Goal: Information Seeking & Learning: Check status

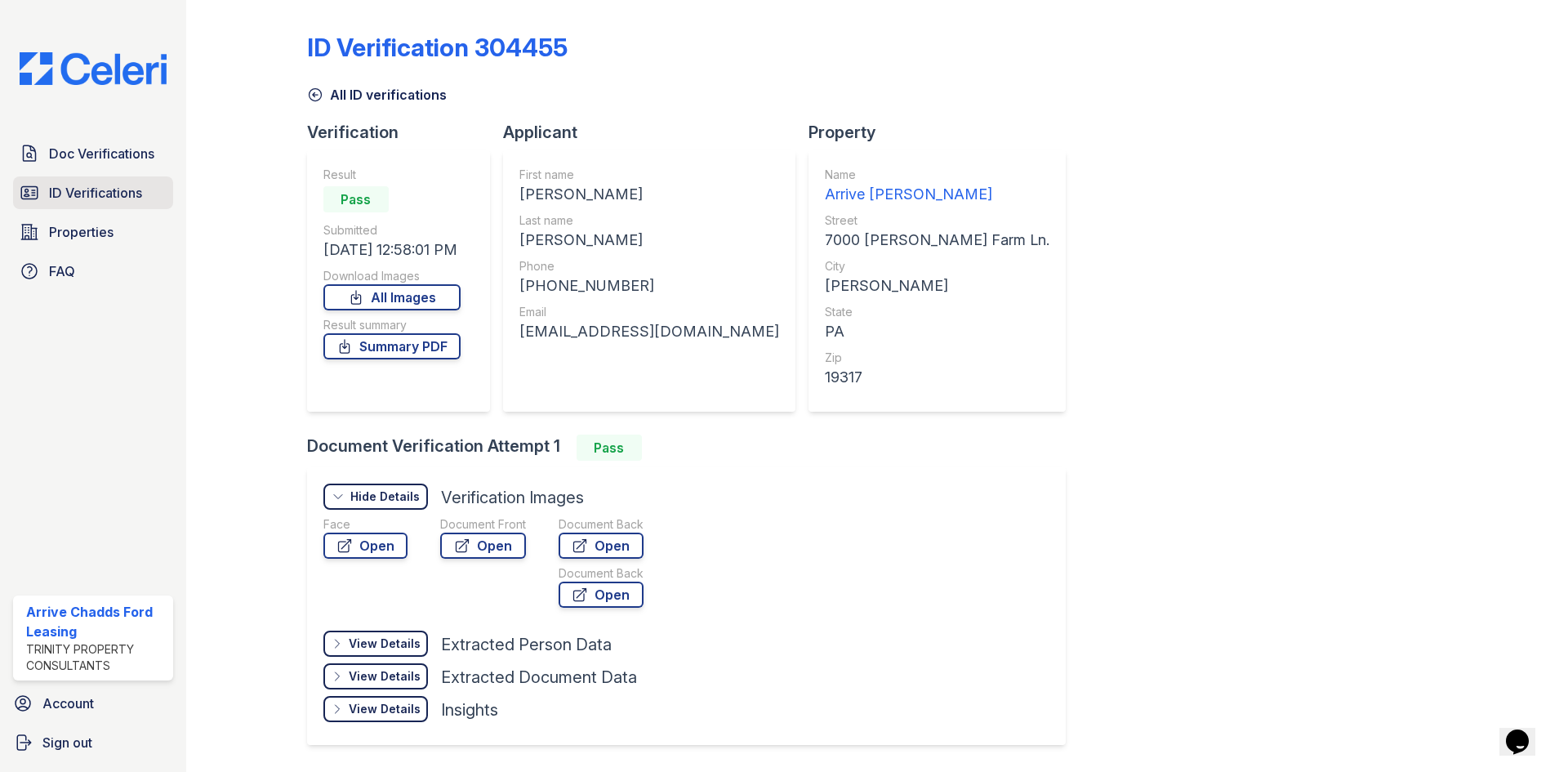
click at [63, 191] on span "ID Verifications" at bounding box center [95, 192] width 93 height 20
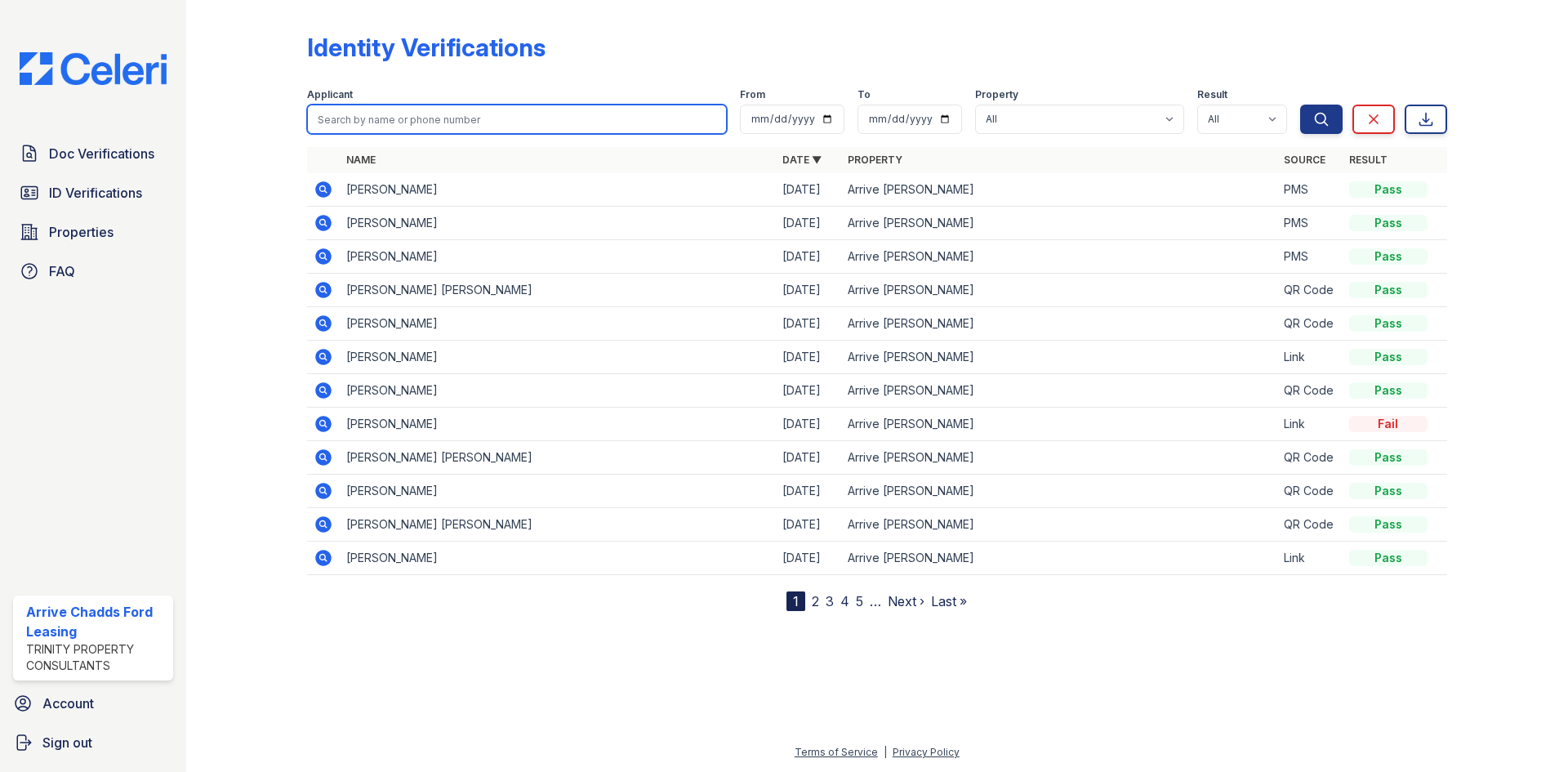
click at [510, 114] on input "search" at bounding box center [517, 119] width 420 height 29
type input "[PERSON_NAME]"
click at [1300, 105] on button "Search" at bounding box center [1320, 119] width 42 height 29
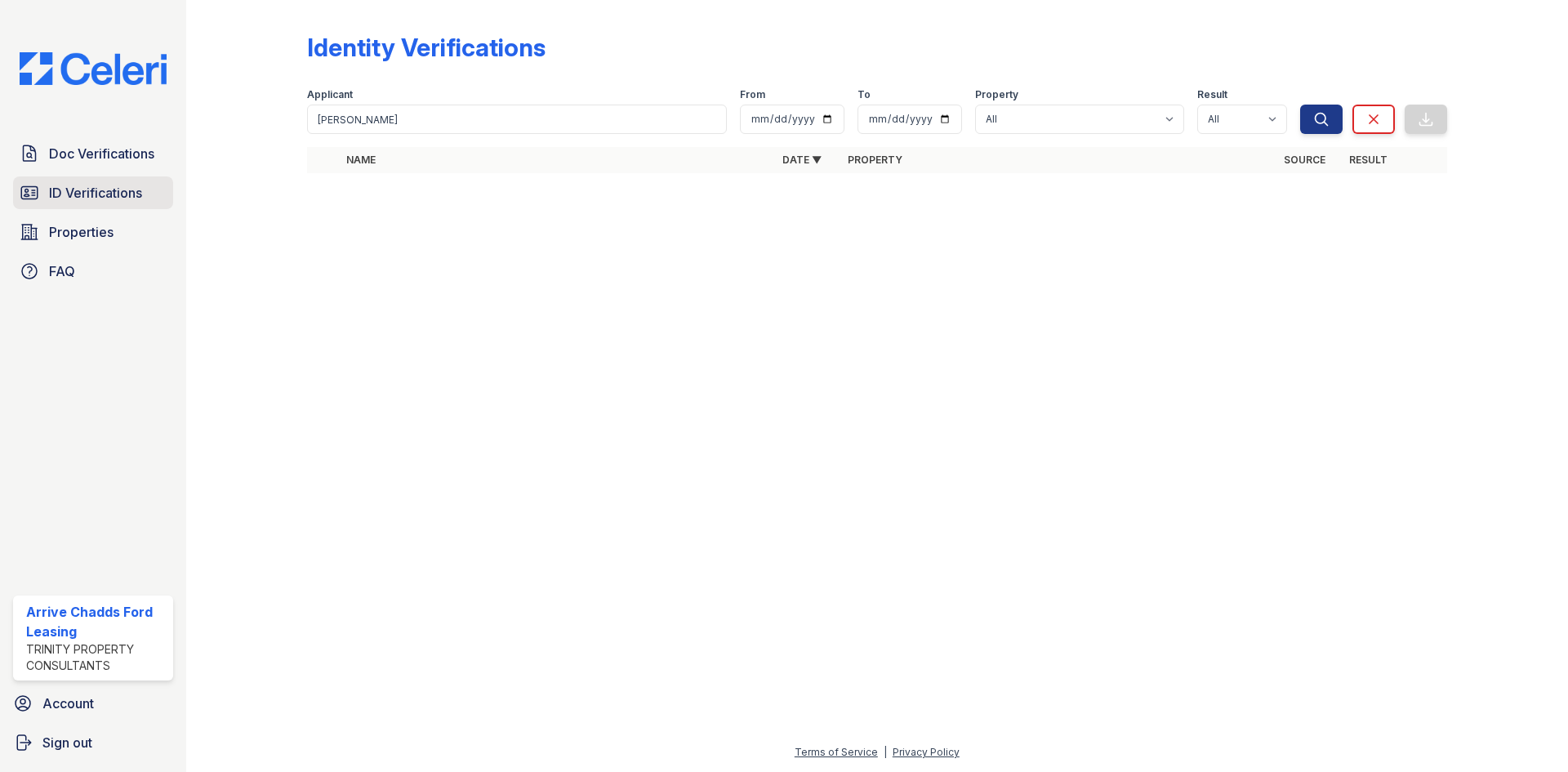
click at [113, 194] on span "ID Verifications" at bounding box center [95, 192] width 93 height 20
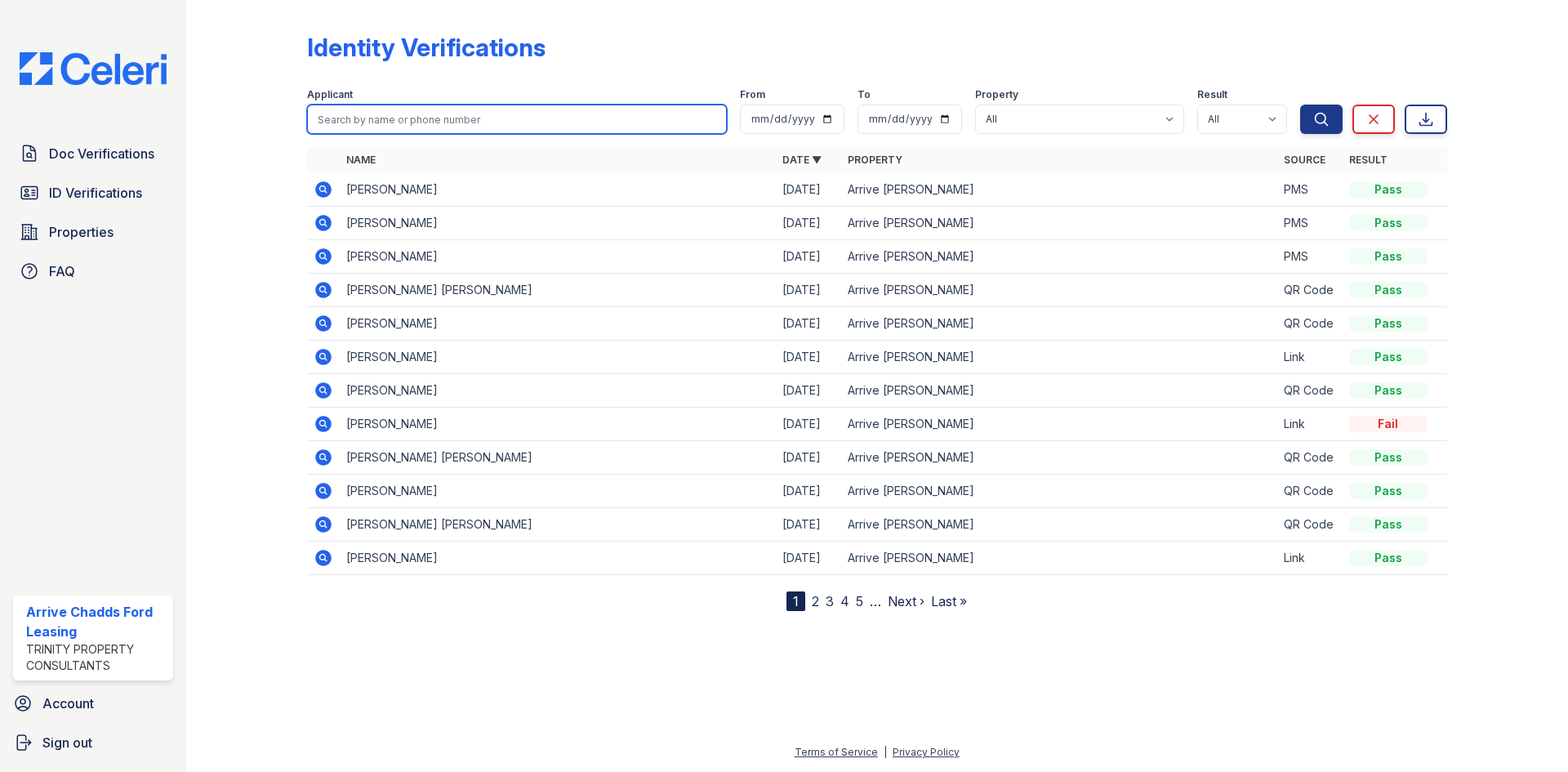
click at [476, 130] on input "search" at bounding box center [517, 119] width 420 height 29
click at [1566, 174] on div "Identity Verifications Filter Applicant From To Property All Arrive Chadds Ford…" at bounding box center [877, 386] width 1382 height 772
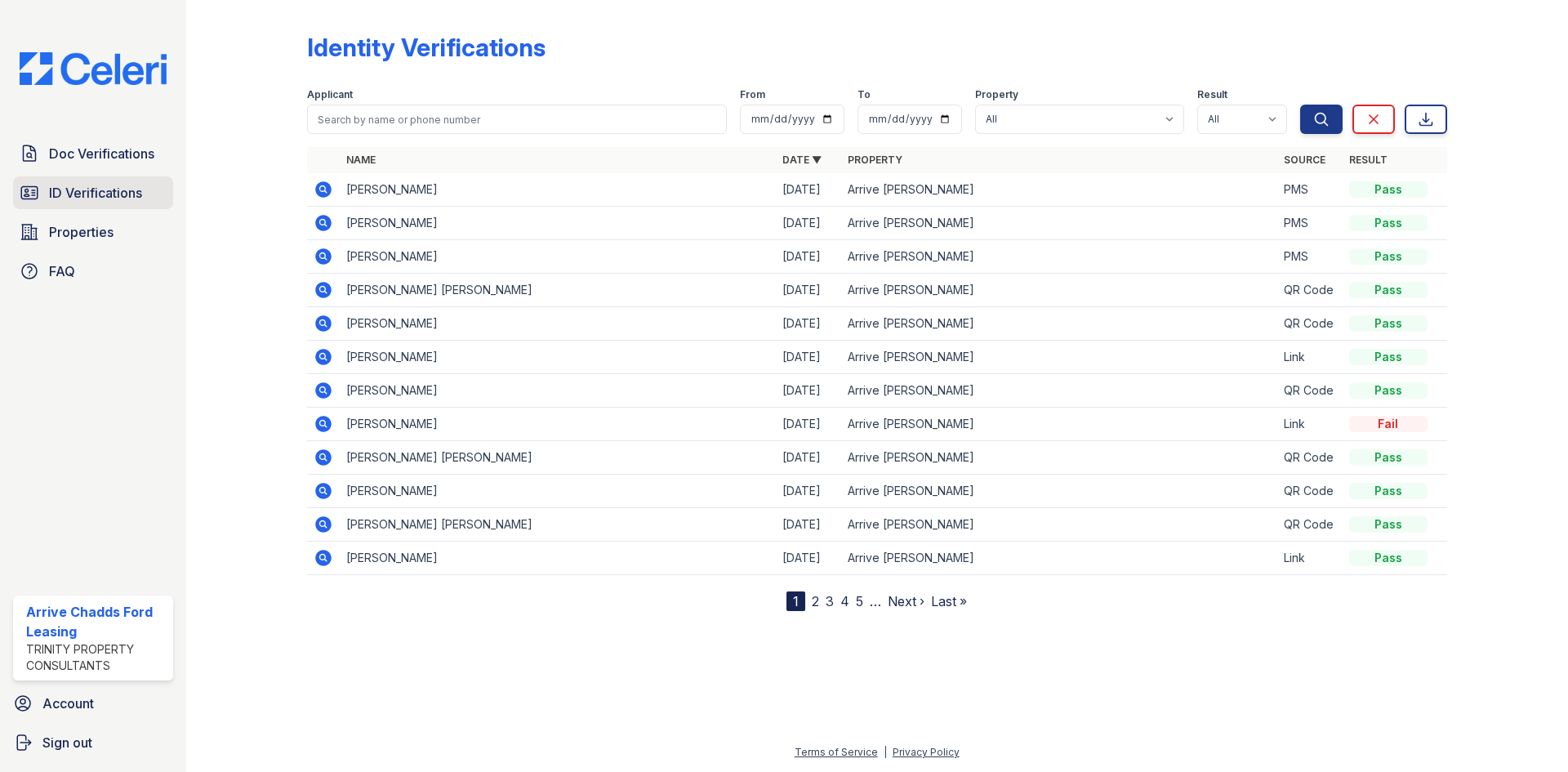
click at [22, 188] on icon at bounding box center [29, 193] width 16 height 12
click at [66, 158] on span "Doc Verifications" at bounding box center [102, 153] width 105 height 20
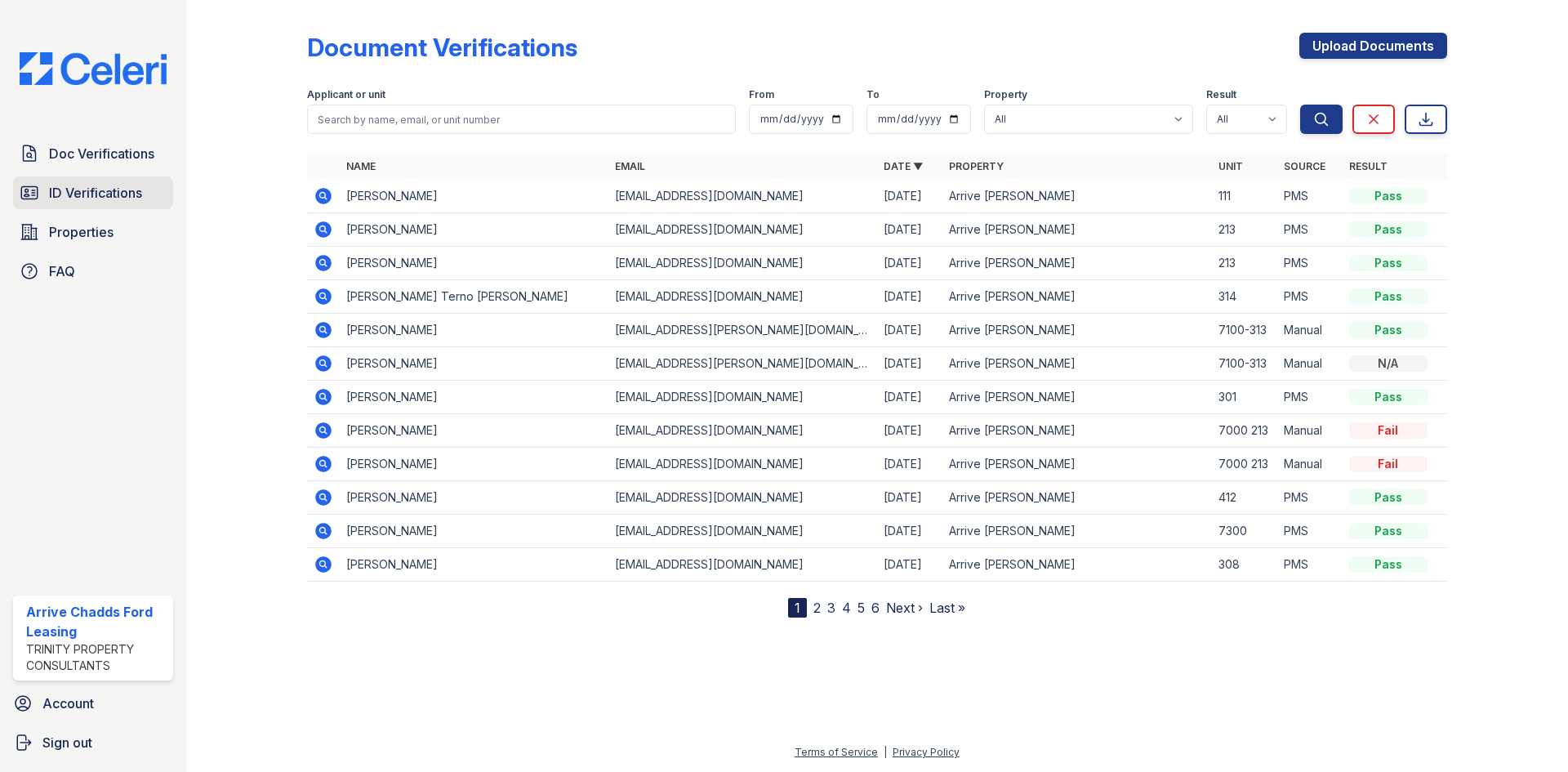
click at [80, 196] on span "ID Verifications" at bounding box center [95, 192] width 93 height 20
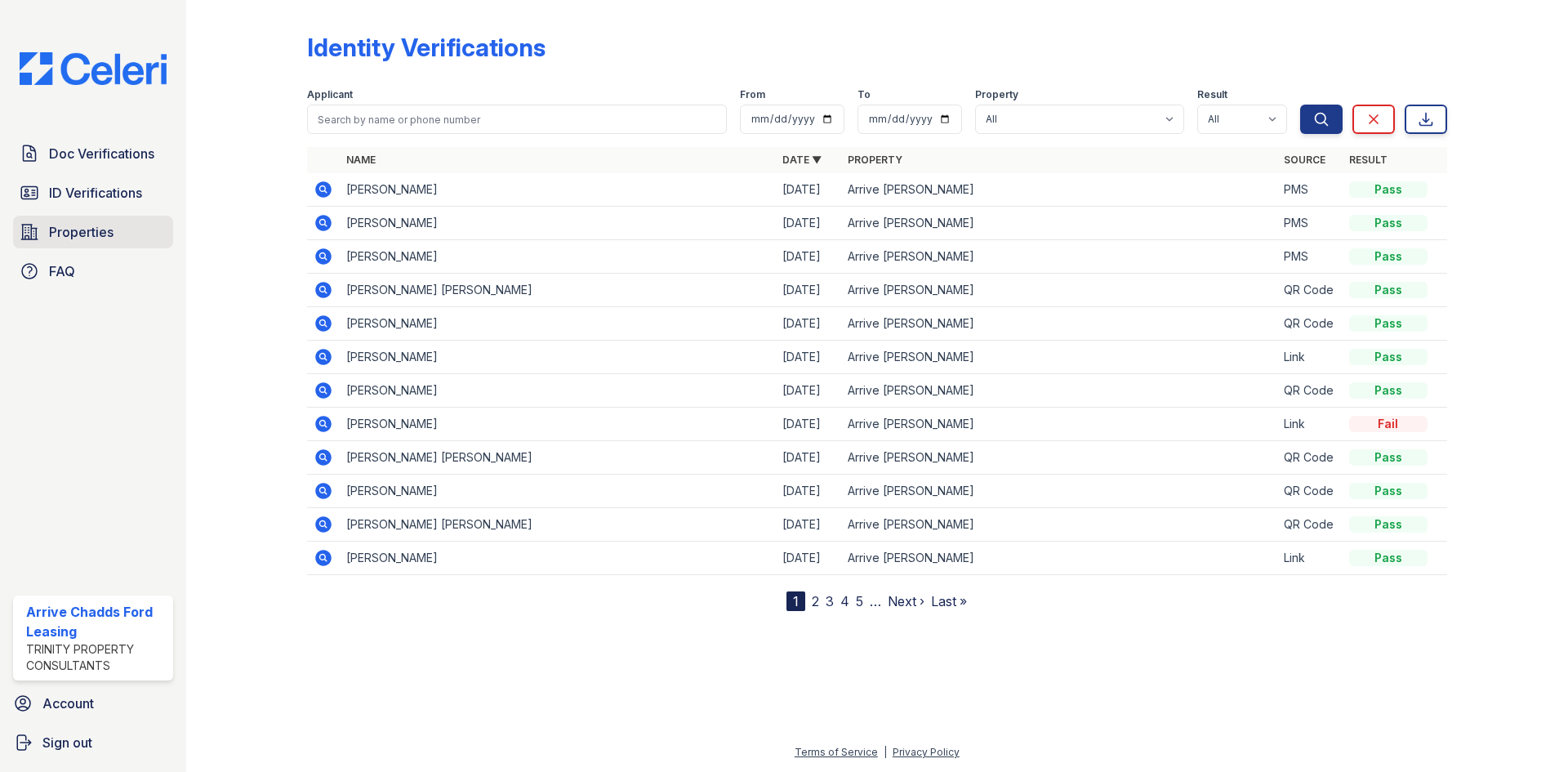
click at [74, 223] on span "Properties" at bounding box center [81, 232] width 65 height 20
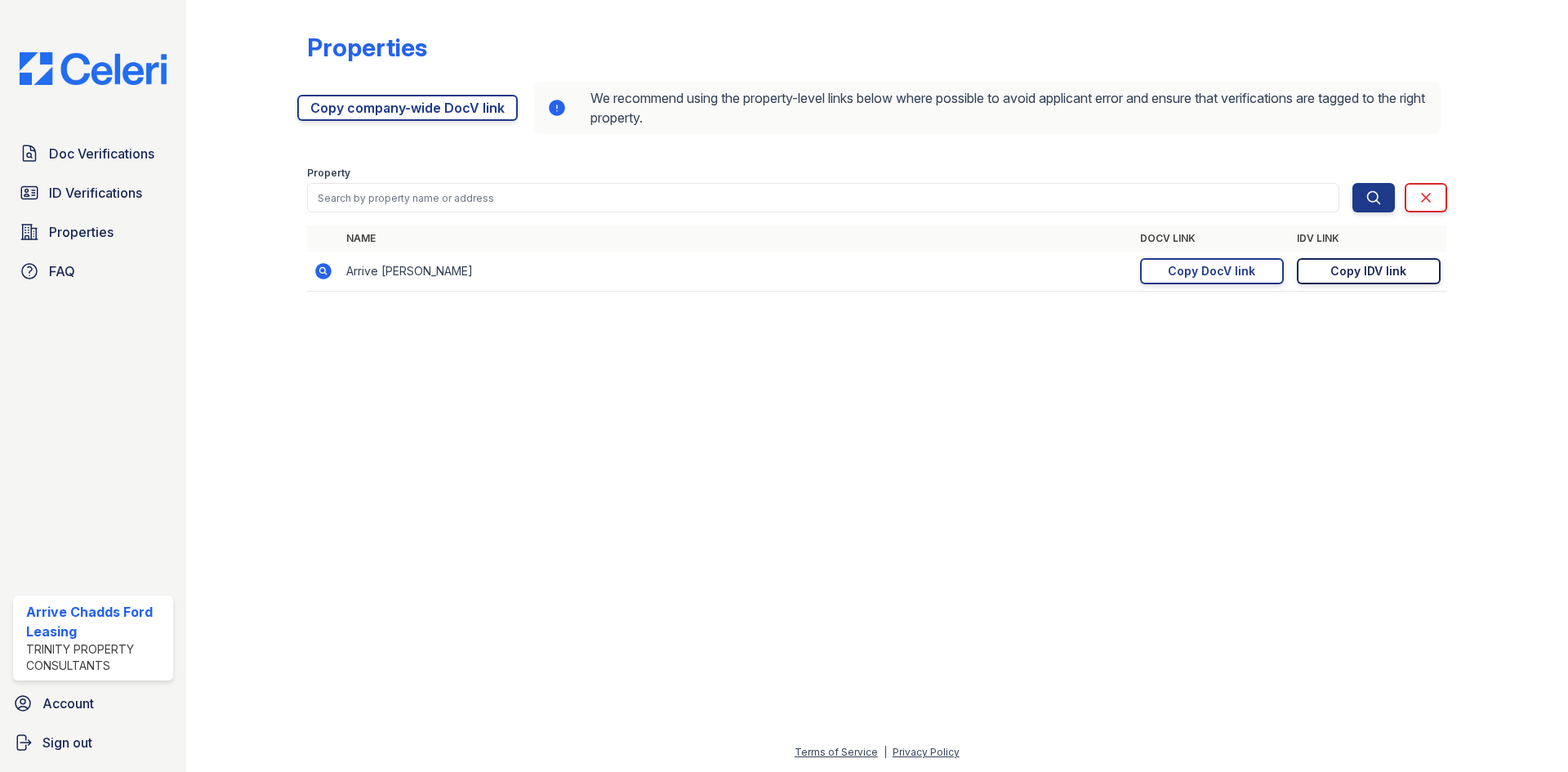
click at [1353, 265] on div "Copy IDV link" at bounding box center [1368, 270] width 76 height 16
click at [88, 199] on span "ID Verifications" at bounding box center [95, 192] width 93 height 20
